Goal: Information Seeking & Learning: Learn about a topic

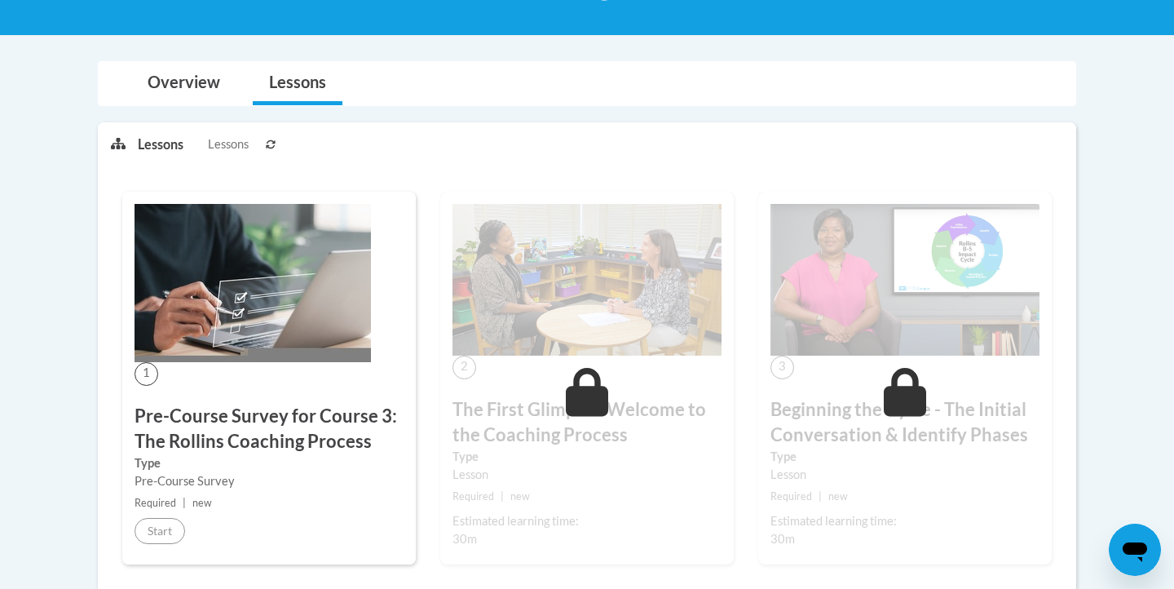
scroll to position [6, 0]
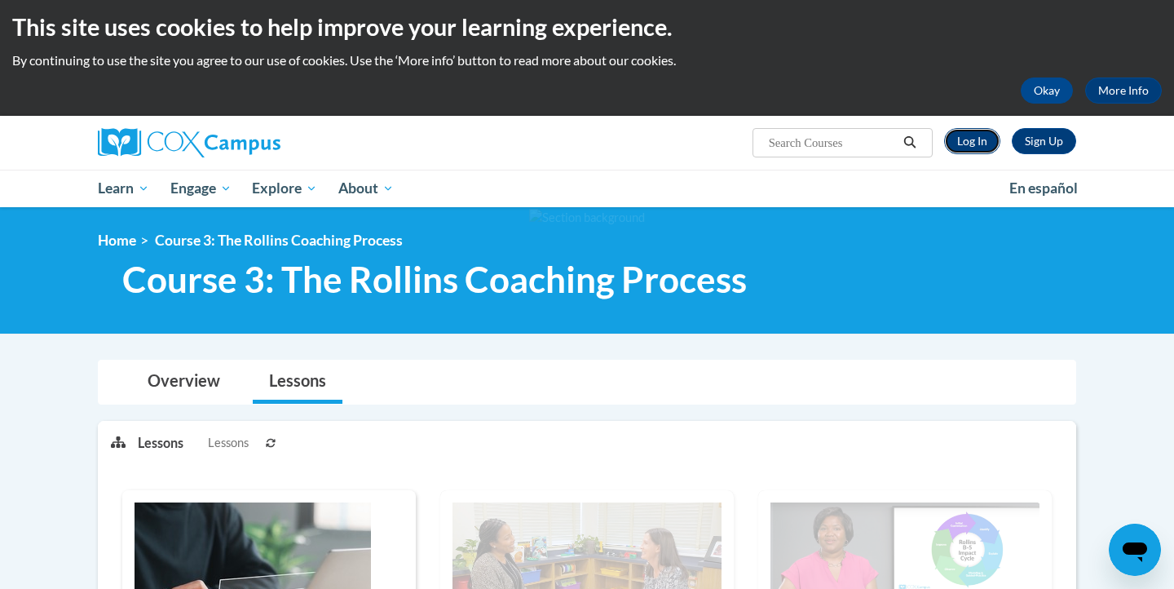
click at [971, 146] on link "Log In" at bounding box center [972, 141] width 56 height 26
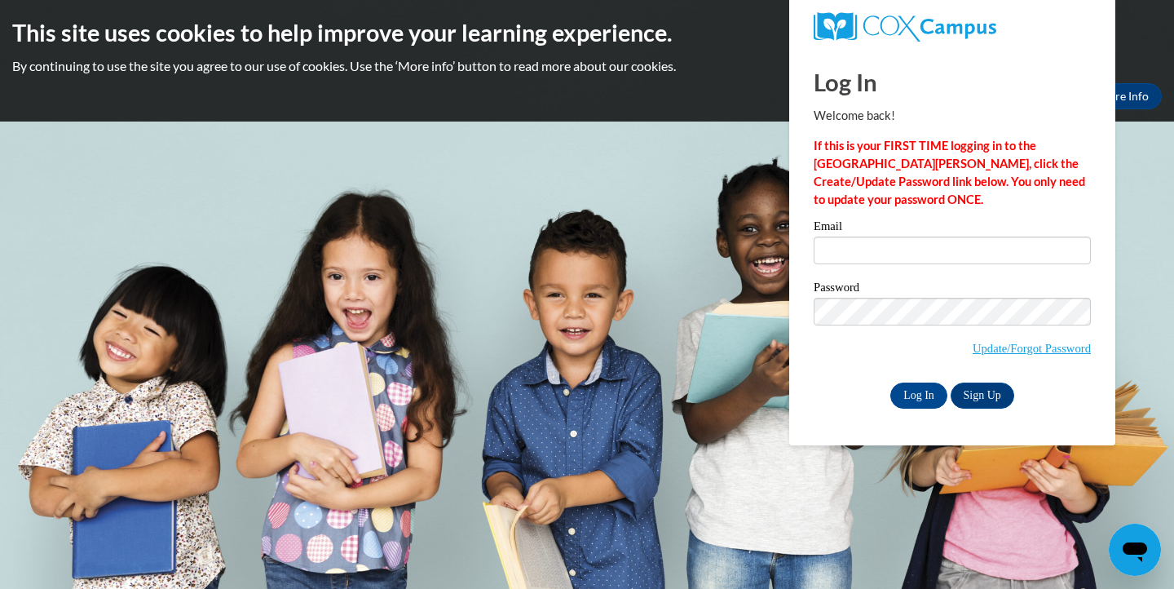
click at [950, 259] on input "Email" at bounding box center [952, 251] width 277 height 28
type input "leonemily724@gmail.com"
click at [926, 386] on input "Log In" at bounding box center [919, 396] width 57 height 26
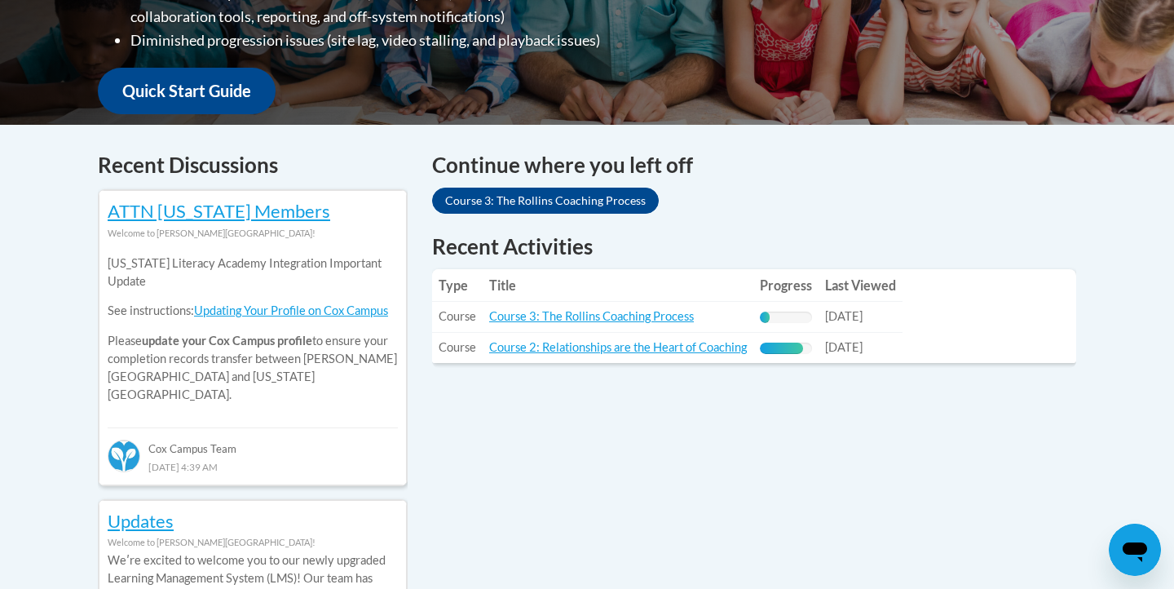
scroll to position [570, 0]
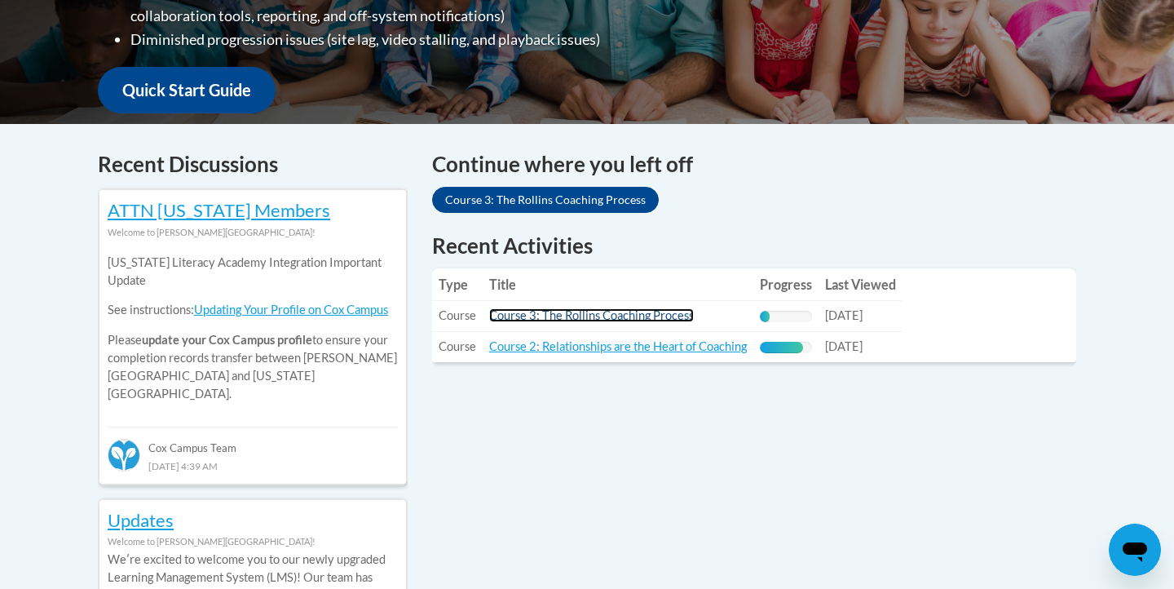
click at [573, 313] on link "Course 3: The Rollins Coaching Process" at bounding box center [591, 315] width 205 height 14
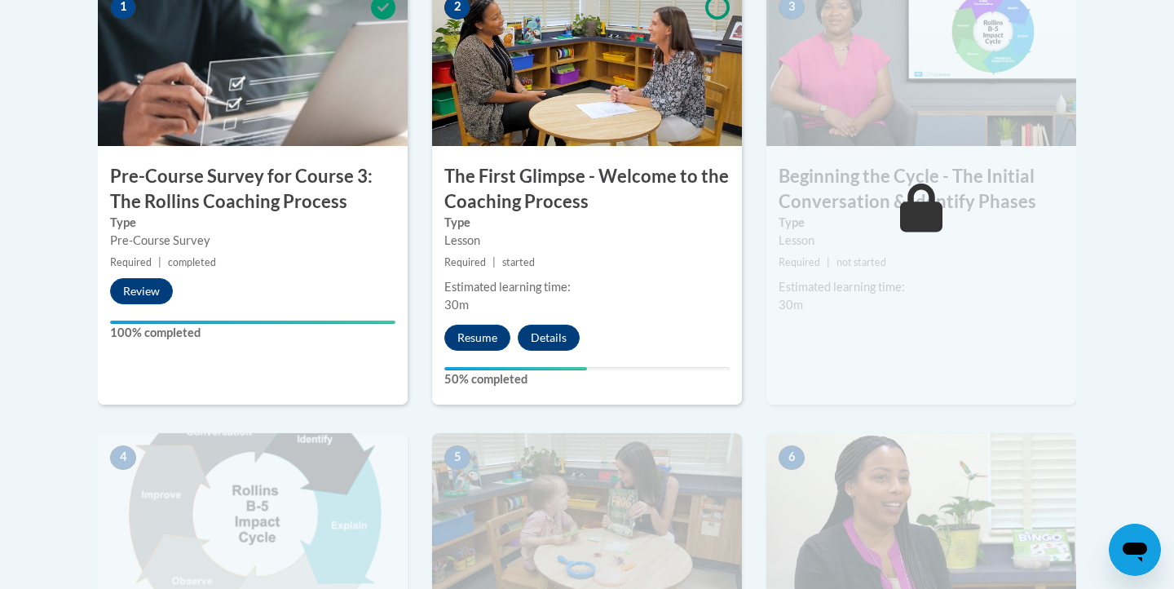
scroll to position [590, 0]
click at [490, 334] on button "Resume" at bounding box center [478, 337] width 66 height 26
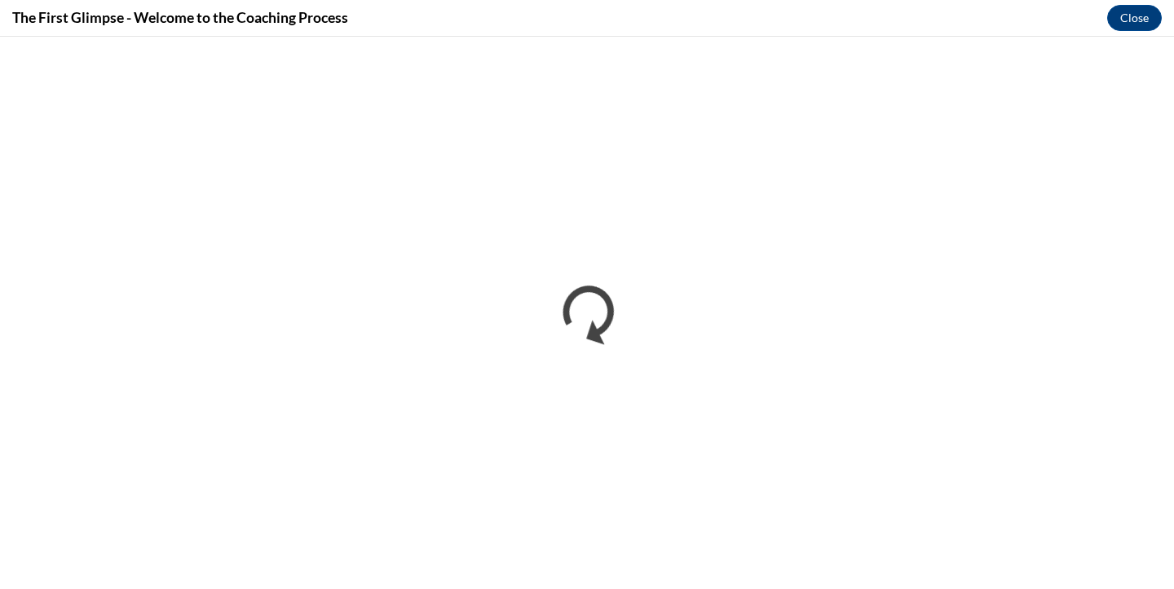
scroll to position [0, 0]
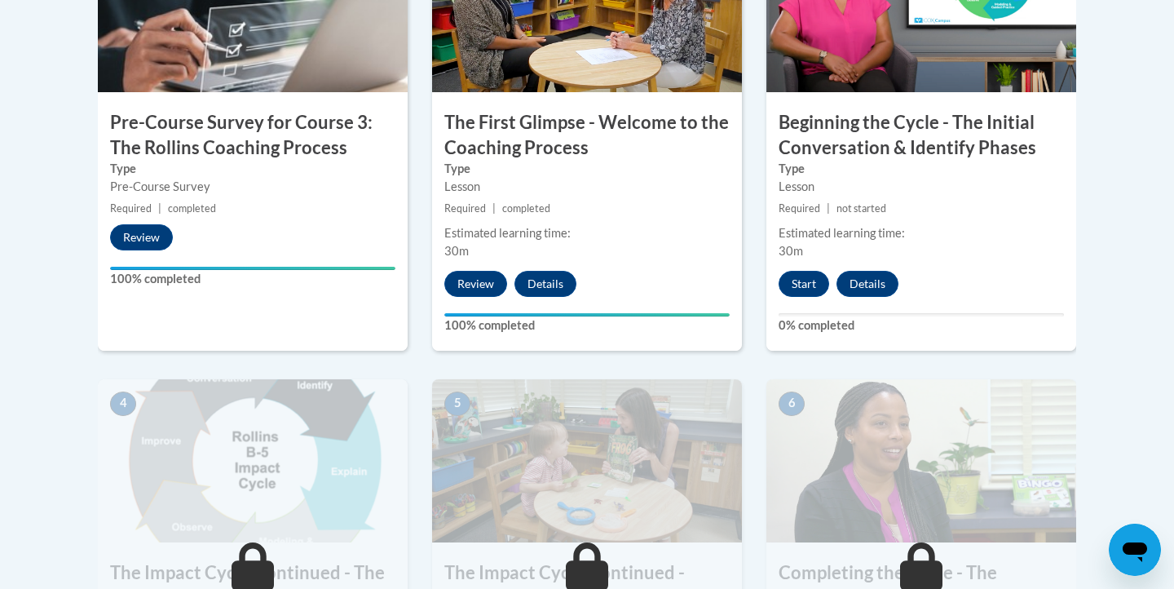
scroll to position [641, 0]
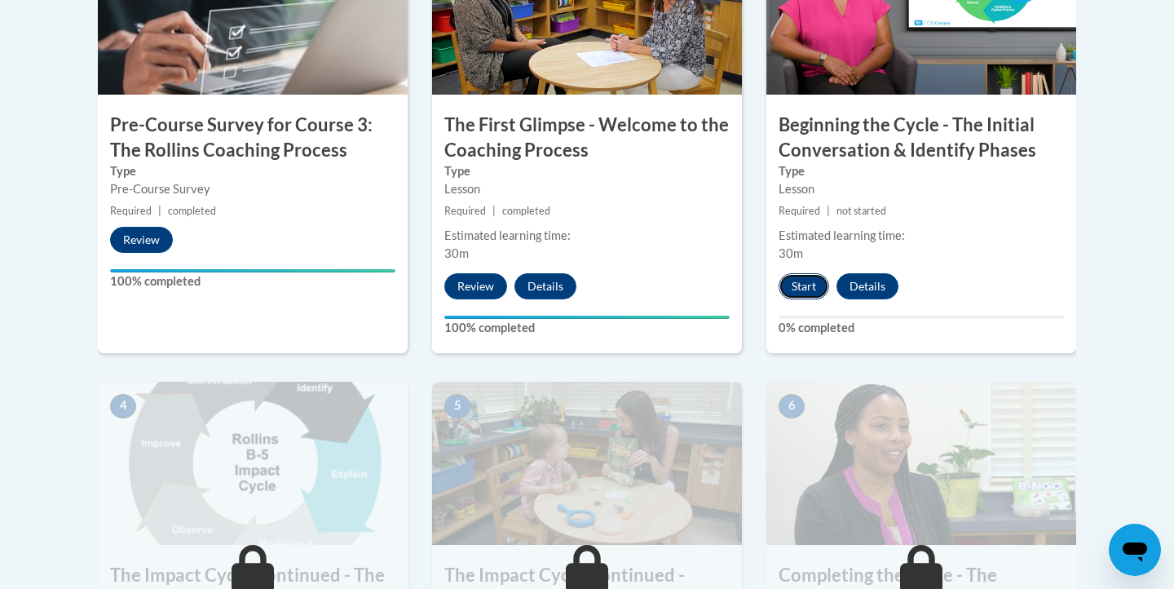
click at [806, 281] on button "Start" at bounding box center [804, 286] width 51 height 26
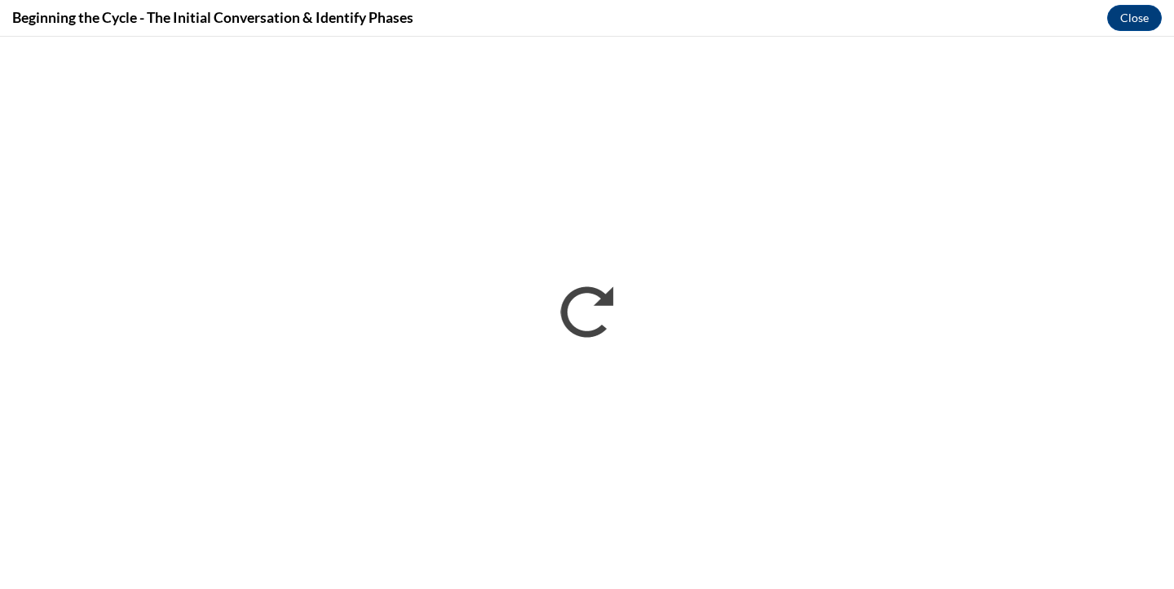
scroll to position [0, 0]
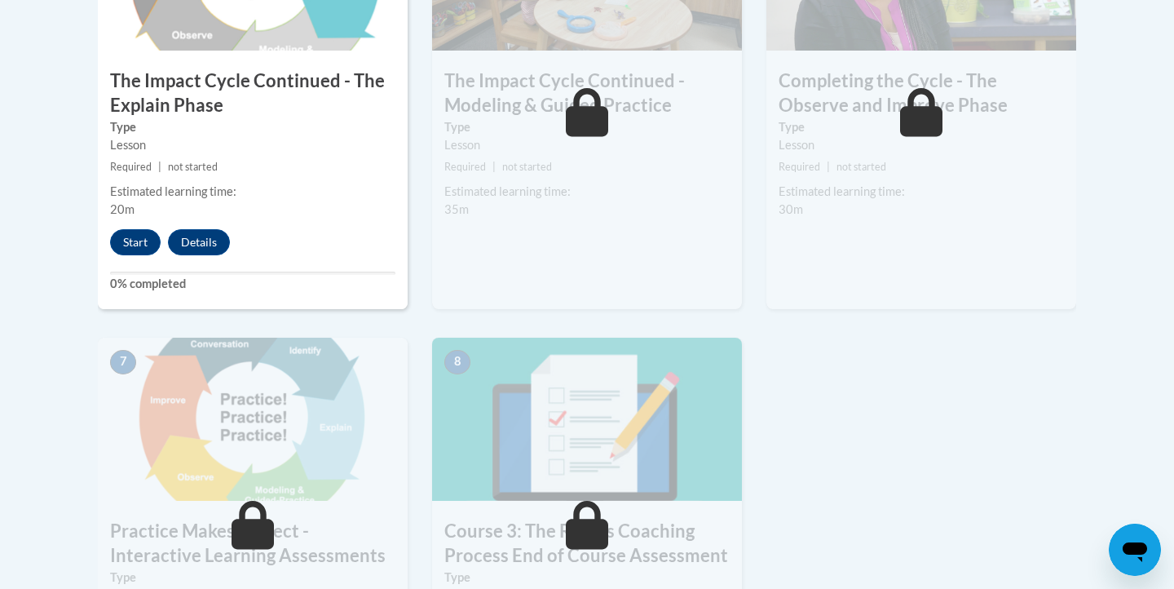
scroll to position [1164, 0]
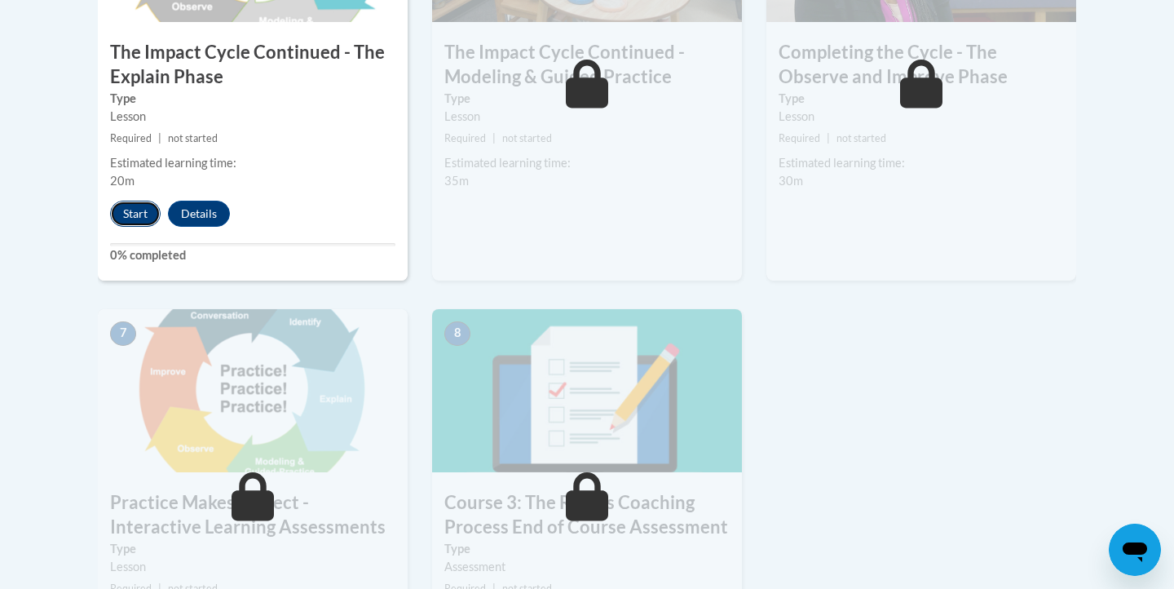
click at [144, 220] on button "Start" at bounding box center [135, 214] width 51 height 26
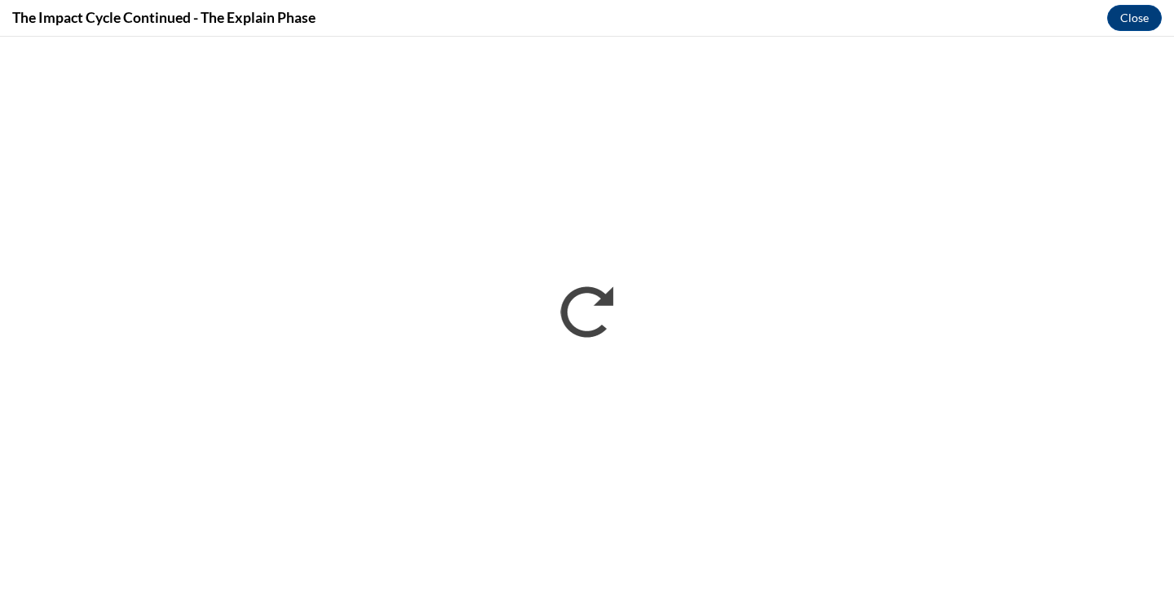
scroll to position [0, 0]
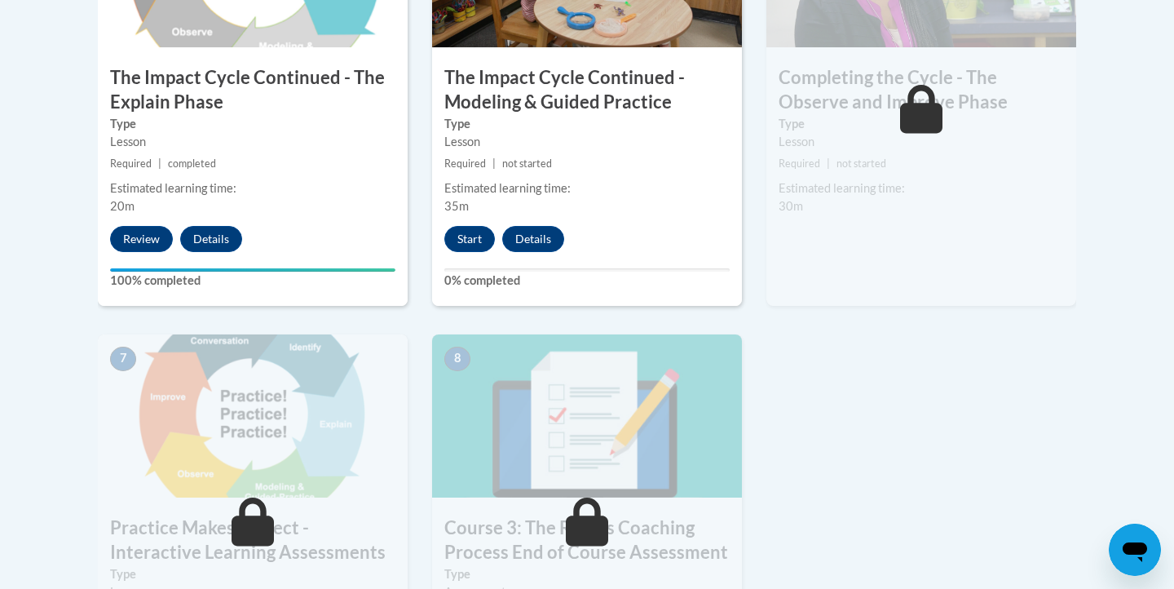
scroll to position [1123, 0]
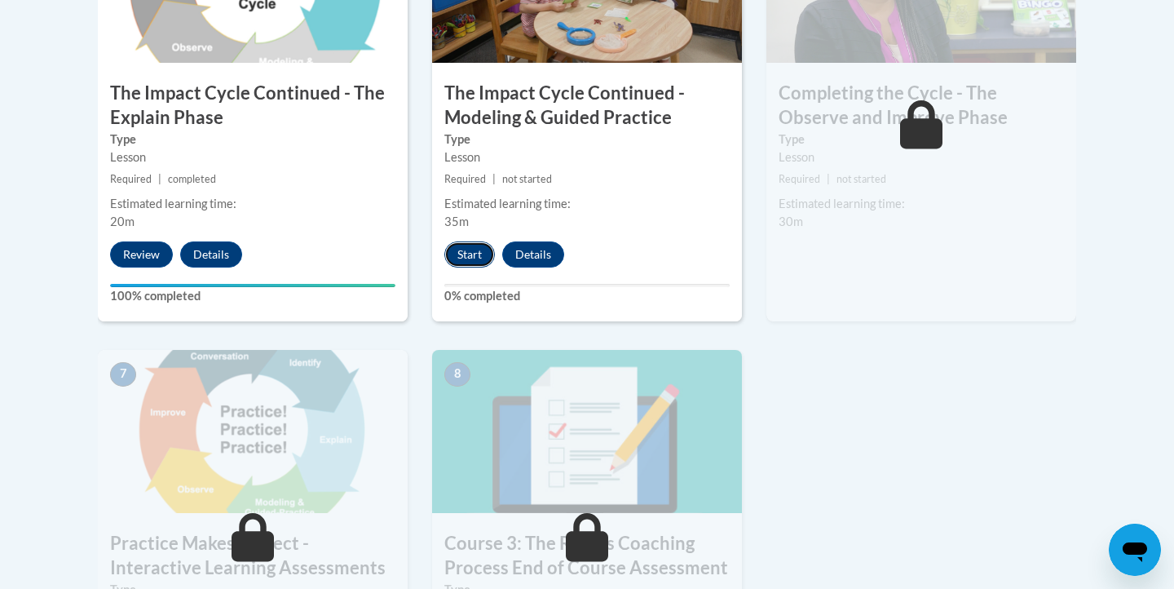
click at [467, 258] on button "Start" at bounding box center [470, 254] width 51 height 26
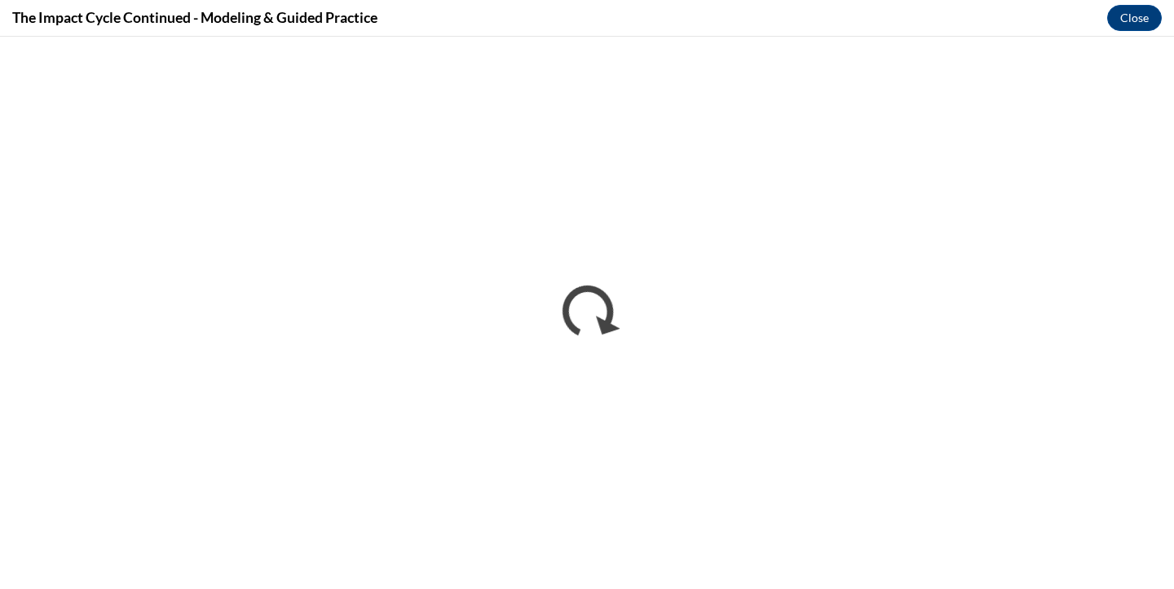
scroll to position [0, 0]
